Goal: Communication & Community: Ask a question

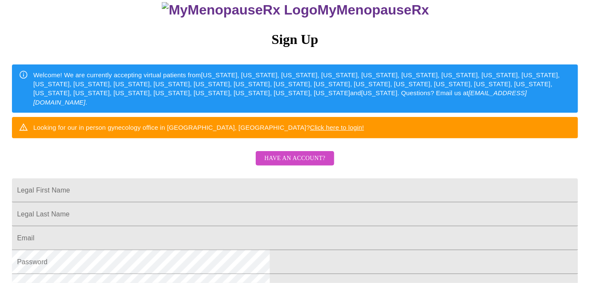
scroll to position [116, 0]
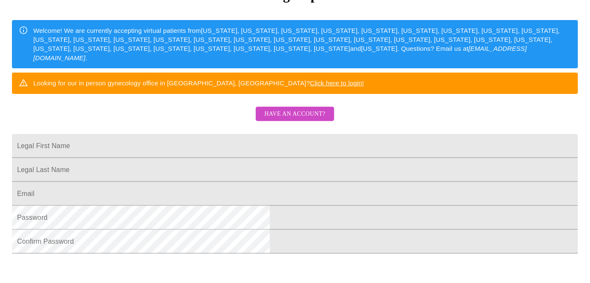
click at [290, 120] on span "Have an account?" at bounding box center [294, 114] width 61 height 11
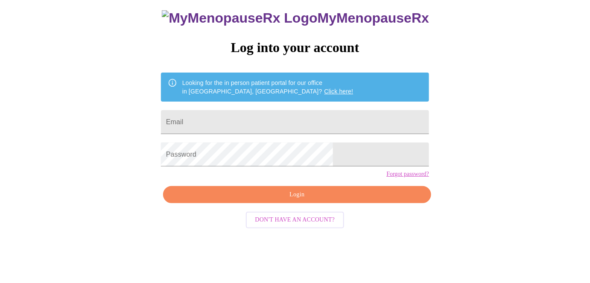
scroll to position [27, 0]
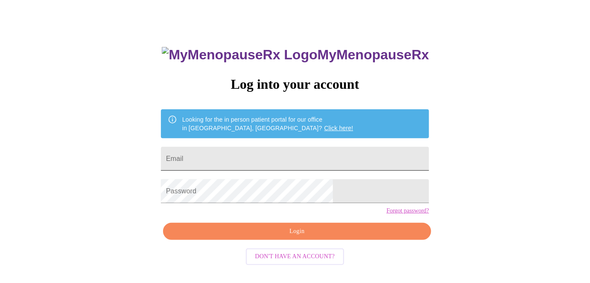
click at [253, 154] on input "Email" at bounding box center [295, 159] width 268 height 24
type input "m.raclawski@comcast.net"
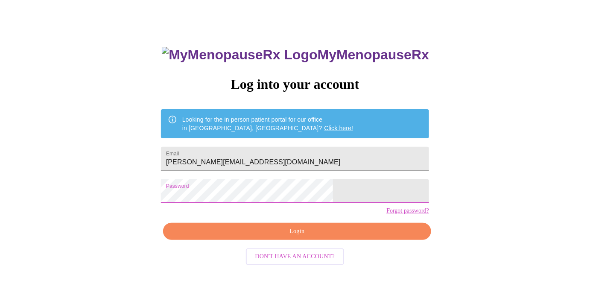
click at [300, 237] on span "Login" at bounding box center [297, 231] width 249 height 11
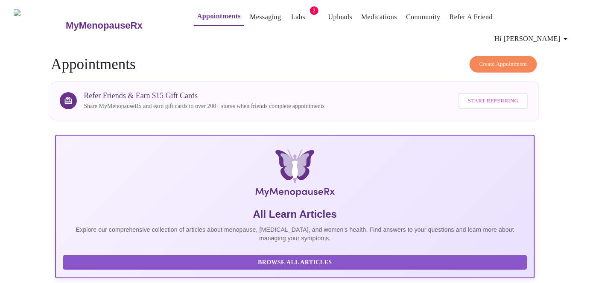
click at [291, 17] on link "Labs" at bounding box center [298, 17] width 14 height 12
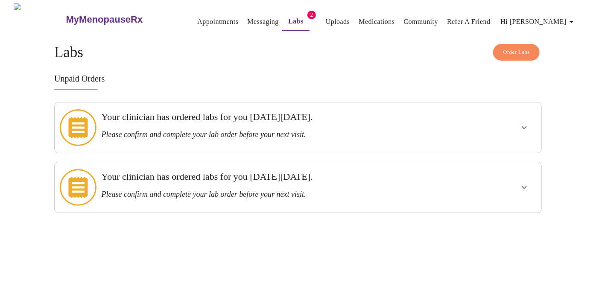
click at [528, 123] on icon "show more" at bounding box center [524, 128] width 10 height 10
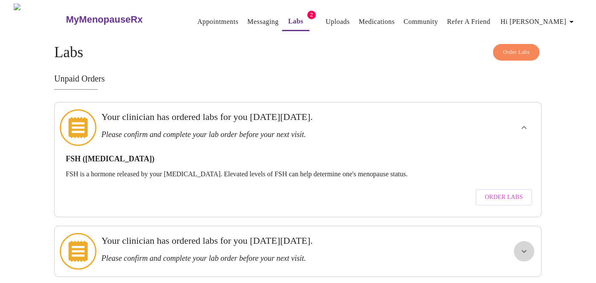
click at [523, 246] on icon "show more" at bounding box center [524, 251] width 10 height 10
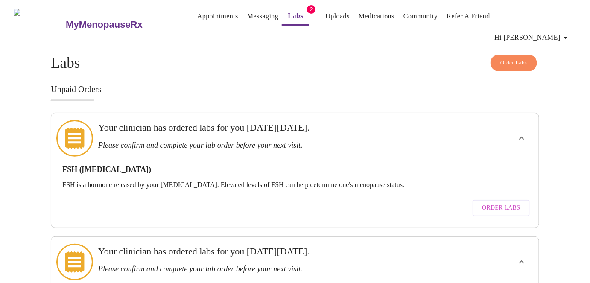
click at [373, 18] on link "Medications" at bounding box center [377, 16] width 36 height 12
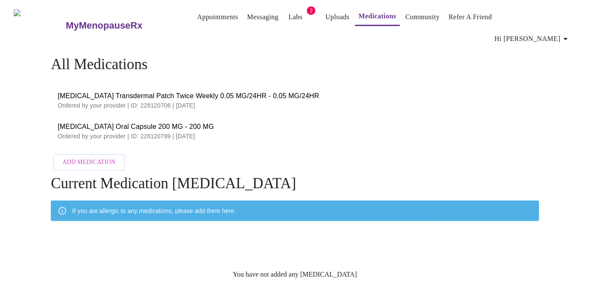
click at [546, 33] on span "Hi Maureen" at bounding box center [533, 39] width 76 height 12
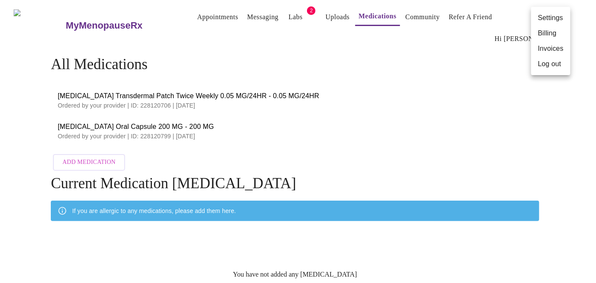
click at [466, 78] on div at bounding box center [298, 141] width 596 height 283
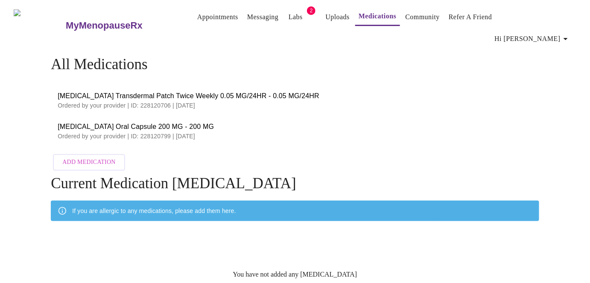
click at [66, 20] on h3 "MyMenopauseRx" at bounding box center [104, 25] width 77 height 11
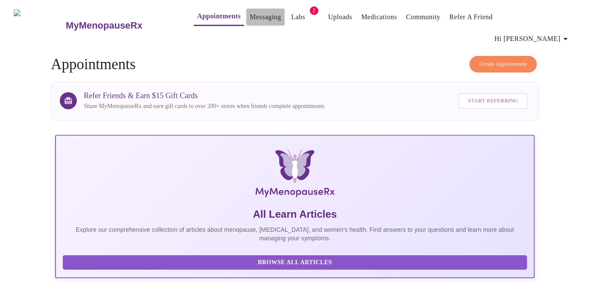
click at [254, 19] on link "Messaging" at bounding box center [265, 17] width 31 height 12
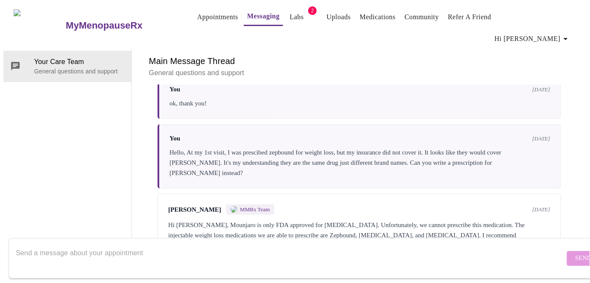
scroll to position [281, 0]
drag, startPoint x: 376, startPoint y: 188, endPoint x: 437, endPoint y: 191, distance: 61.6
click at [437, 220] on div "Hi Maureen, Mounjaro is only FDA approved for type 2 diabetes. Unfortunately, w…" at bounding box center [359, 235] width 382 height 31
click at [408, 220] on div "Hi Maureen, Mounjaro is only FDA approved for type 2 diabetes. Unfortunately, w…" at bounding box center [359, 235] width 382 height 31
drag, startPoint x: 417, startPoint y: 189, endPoint x: 437, endPoint y: 191, distance: 20.1
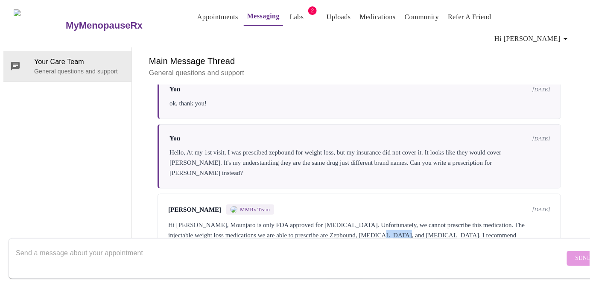
click at [437, 220] on div "Hi Maureen, Mounjaro is only FDA approved for type 2 diabetes. Unfortunately, w…" at bounding box center [359, 235] width 382 height 31
copy div "Saxenda"
